Goal: Task Accomplishment & Management: Manage account settings

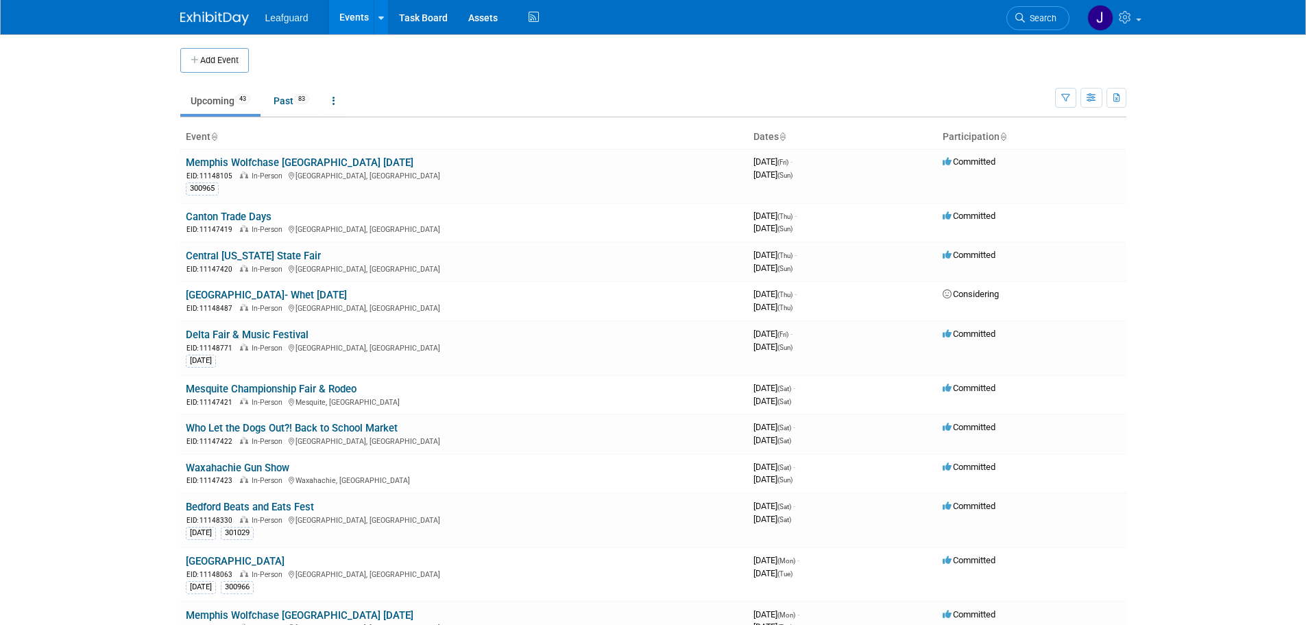
click at [797, 73] on td "Upcoming 43 Past 83 All Events 126 Past and Upcoming Grouped Annually Events gr…" at bounding box center [617, 95] width 875 height 45
click at [1063, 92] on button "button" at bounding box center [1065, 98] width 21 height 20
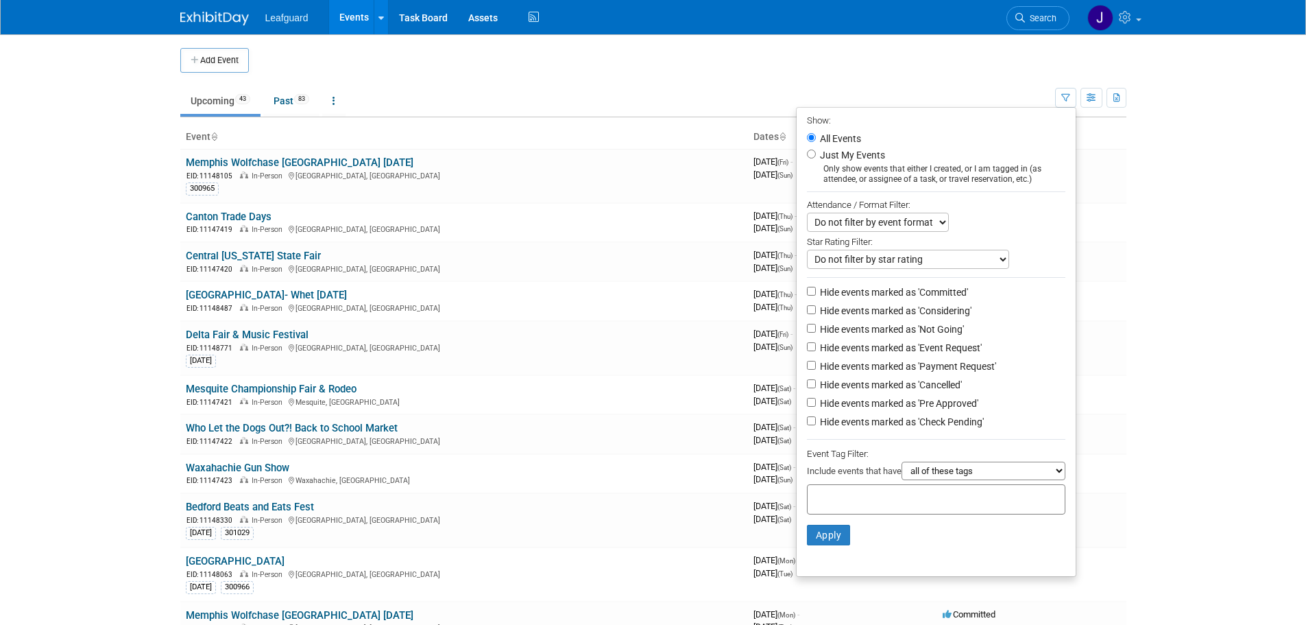
click at [1150, 74] on body "Leafguard Events Add Event Bulk Upload Events Shareable Event Boards Recently V…" at bounding box center [653, 312] width 1306 height 625
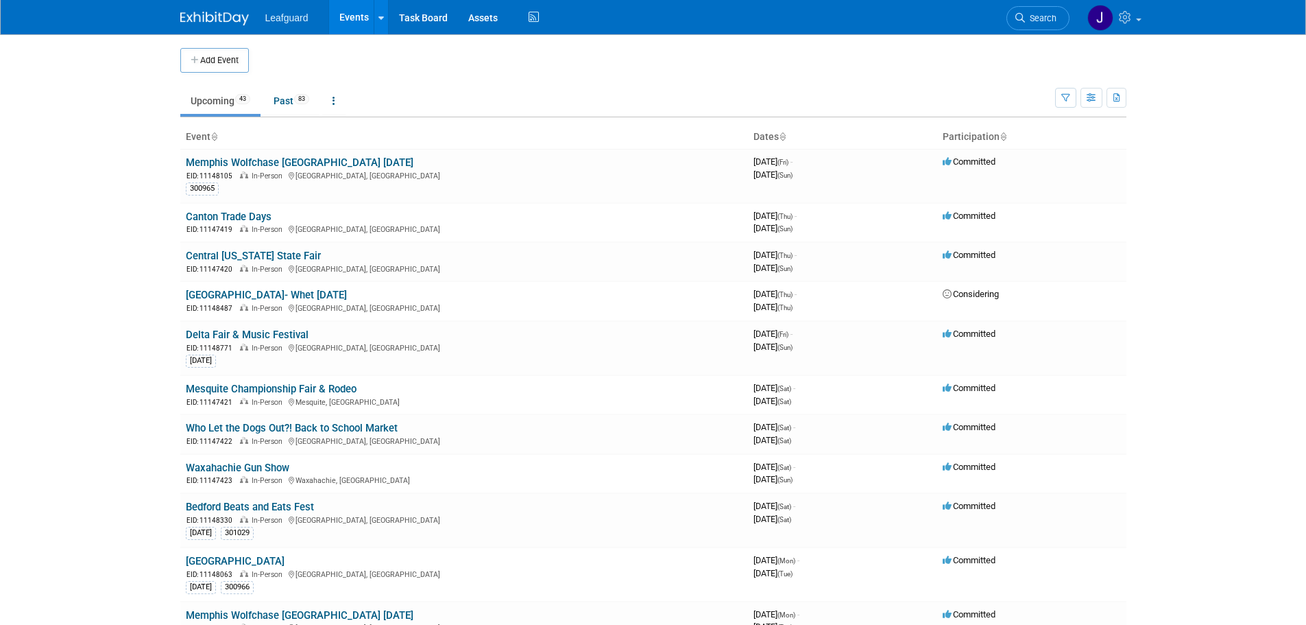
click at [264, 100] on ul "Upcoming 43 Past 83 All Events 126 Past and Upcoming Grouped Annually Events gr…" at bounding box center [617, 101] width 875 height 31
click at [335, 106] on link at bounding box center [333, 101] width 23 height 26
click at [398, 125] on span "126" at bounding box center [389, 125] width 19 height 10
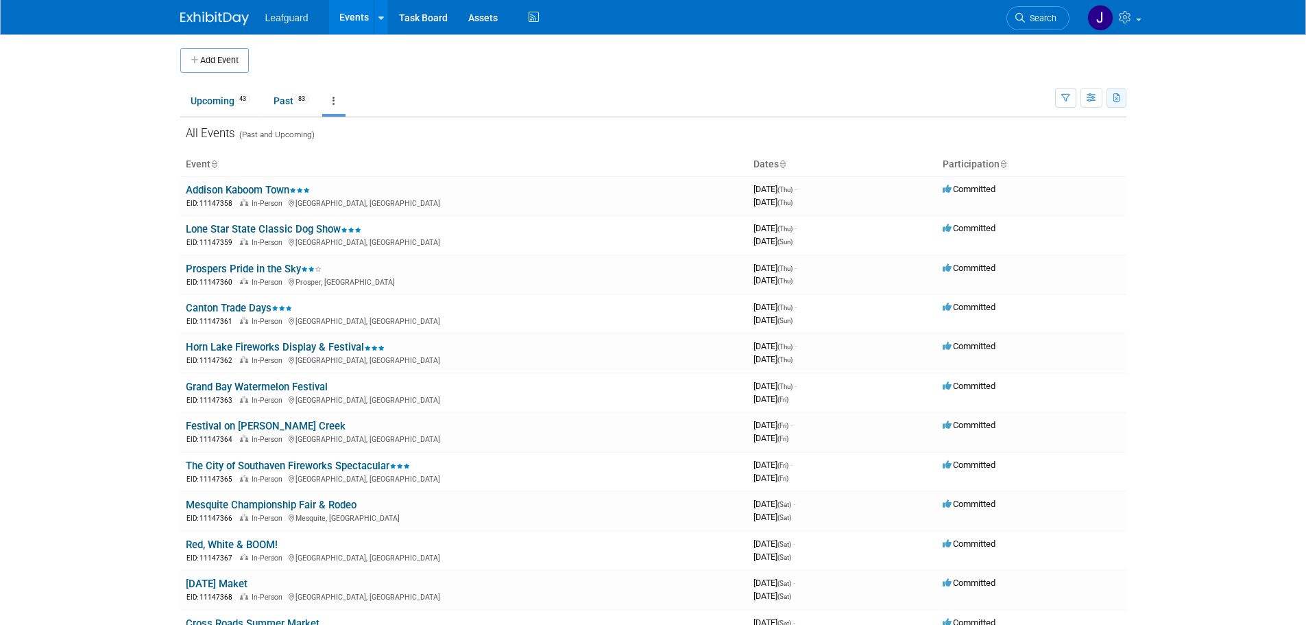
click at [1113, 99] on icon "button" at bounding box center [1117, 98] width 8 height 9
click at [1089, 141] on span "(126 Events)" at bounding box center [1072, 142] width 47 height 10
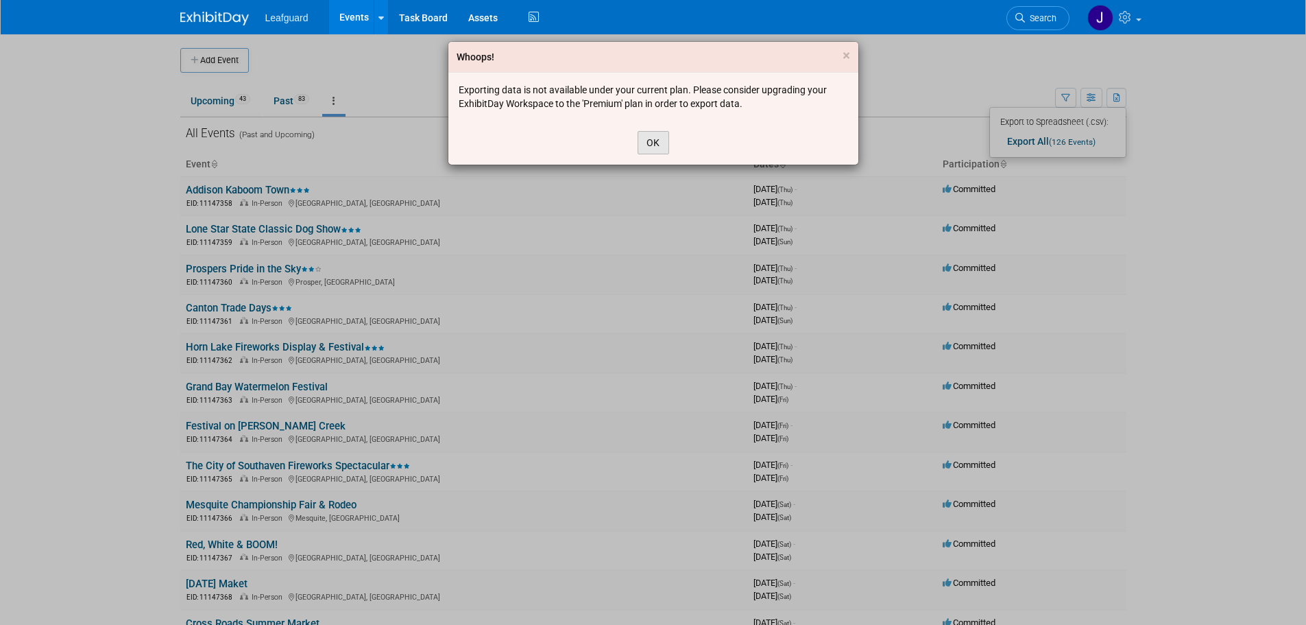
click at [648, 141] on button "OK" at bounding box center [654, 142] width 32 height 23
